Goal: Task Accomplishment & Management: Manage account settings

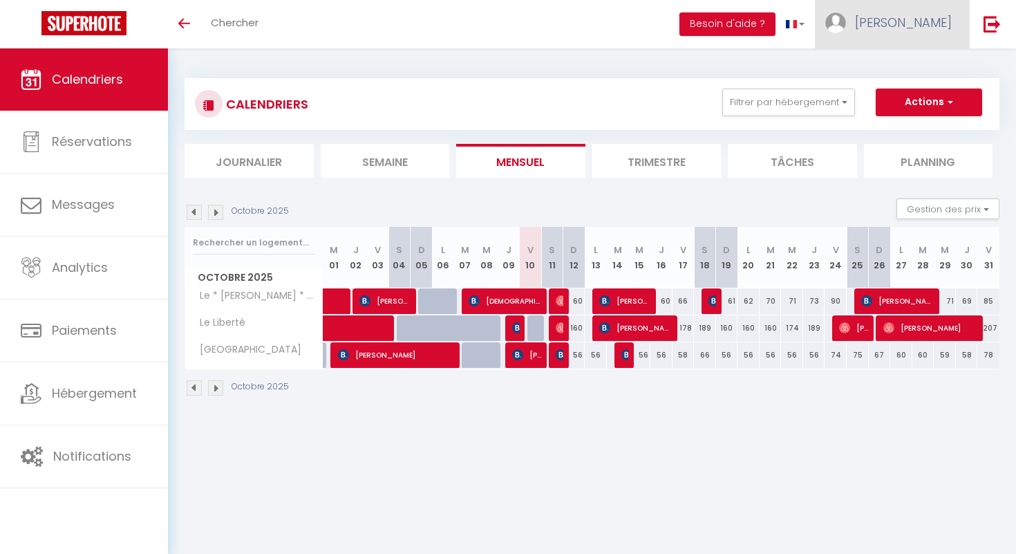
click at [914, 30] on span "[PERSON_NAME]" at bounding box center [903, 22] width 97 height 17
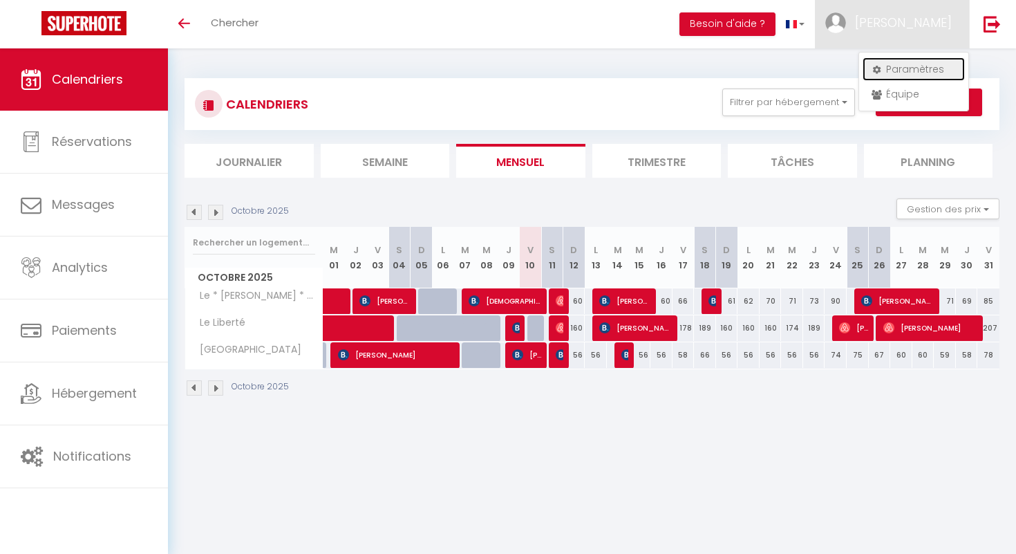
click at [904, 70] on link "Paramètres" at bounding box center [914, 69] width 102 height 24
select select "28"
select select "fr"
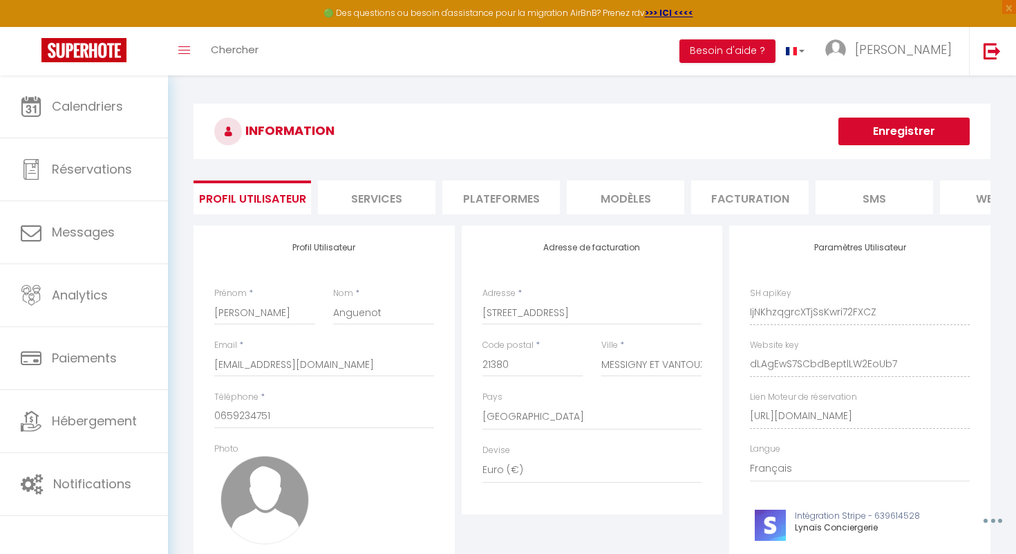
click at [480, 205] on li "Plateformes" at bounding box center [502, 197] width 118 height 34
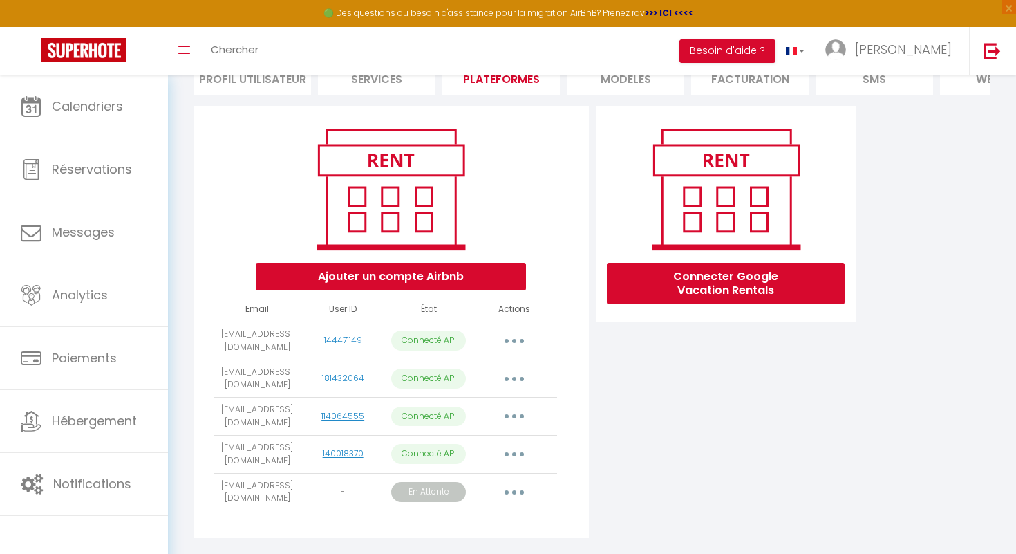
scroll to position [147, 0]
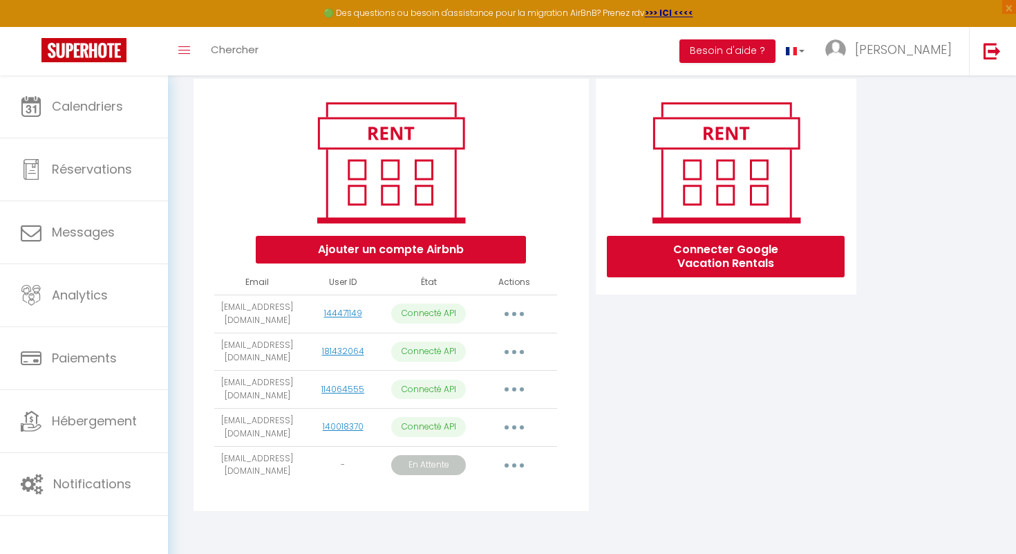
click at [519, 461] on button "button" at bounding box center [514, 465] width 39 height 22
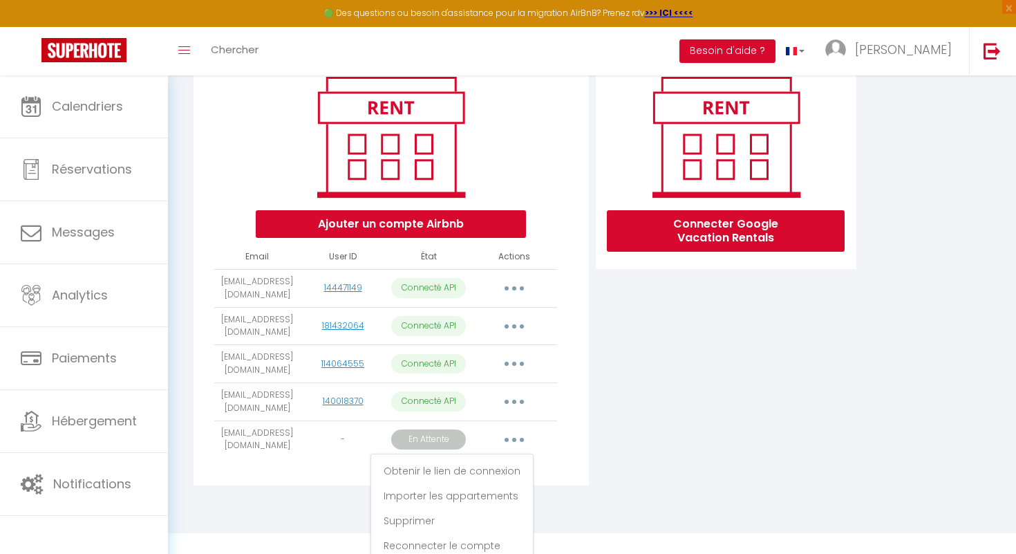
scroll to position [177, 0]
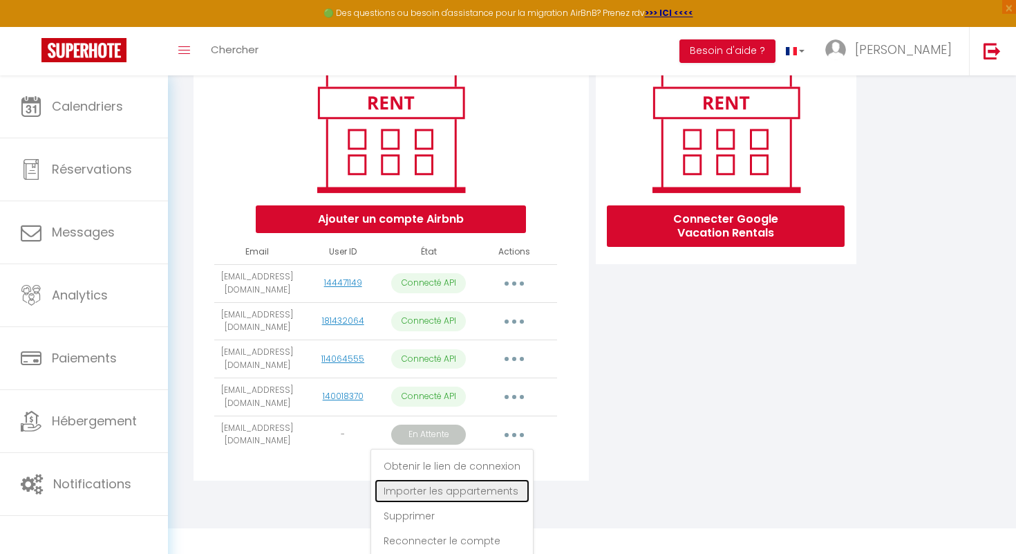
click at [465, 491] on link "Importer les appartements" at bounding box center [452, 491] width 155 height 24
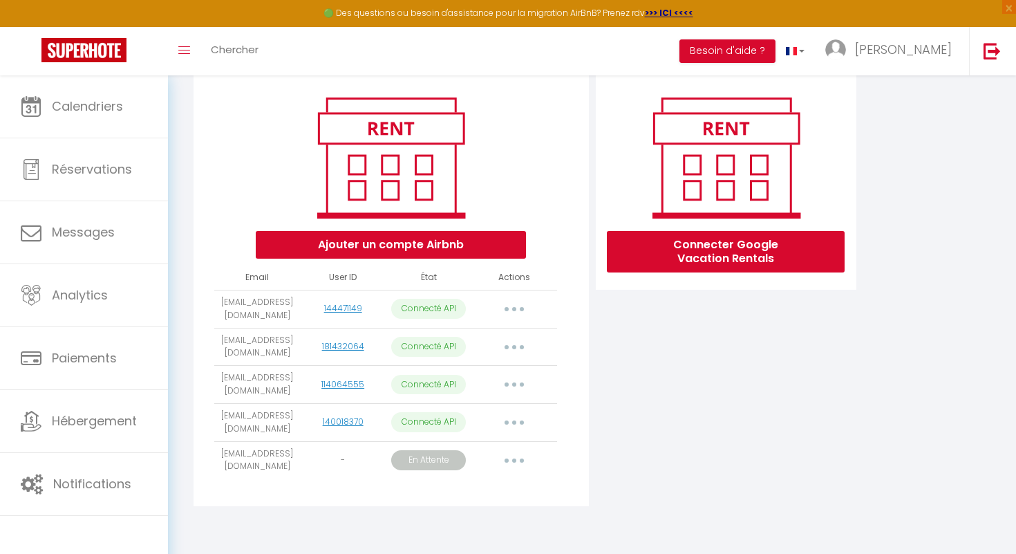
scroll to position [147, 0]
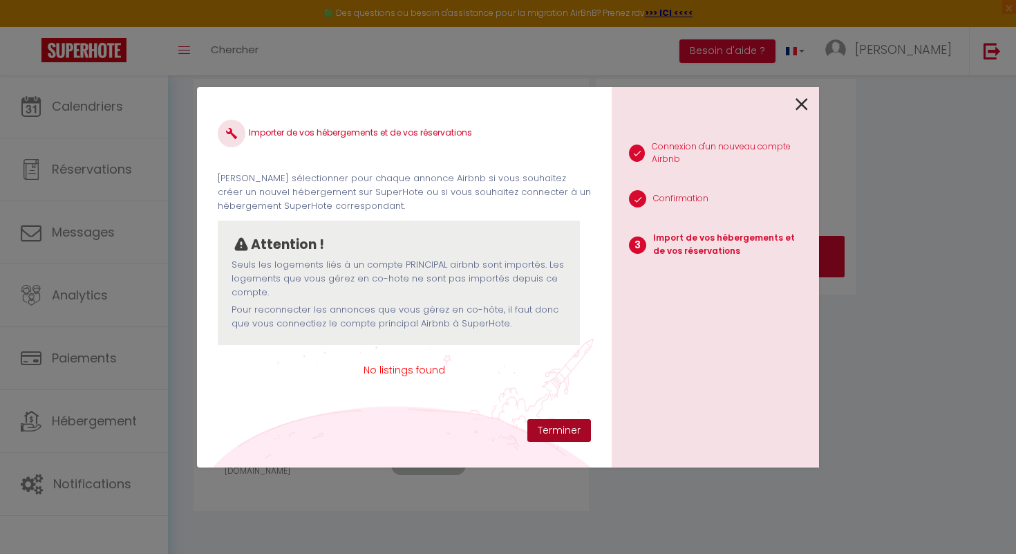
click at [547, 437] on button "Terminer" at bounding box center [560, 431] width 64 height 24
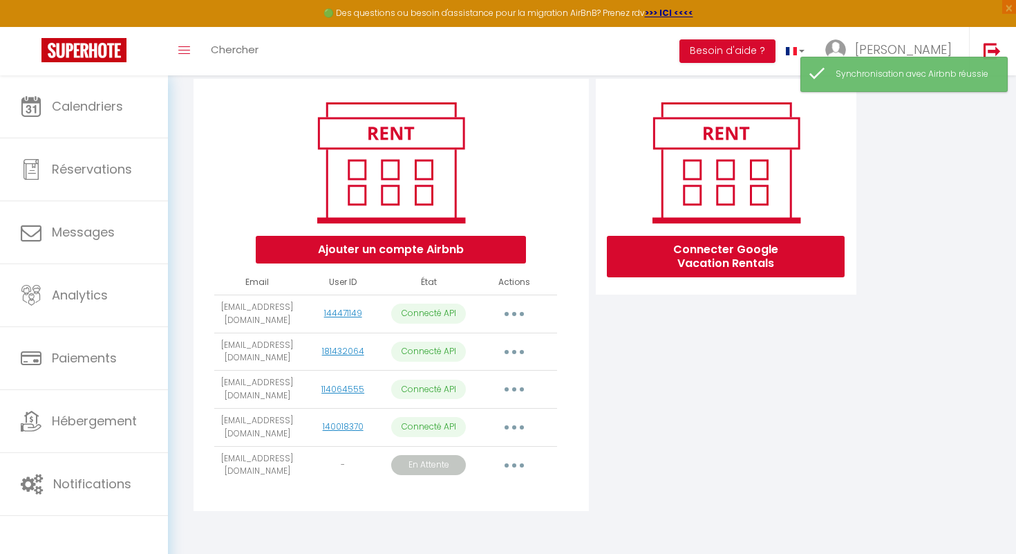
click at [508, 466] on button "button" at bounding box center [514, 465] width 39 height 22
click at [470, 514] on link "Importer les appartements" at bounding box center [452, 522] width 155 height 24
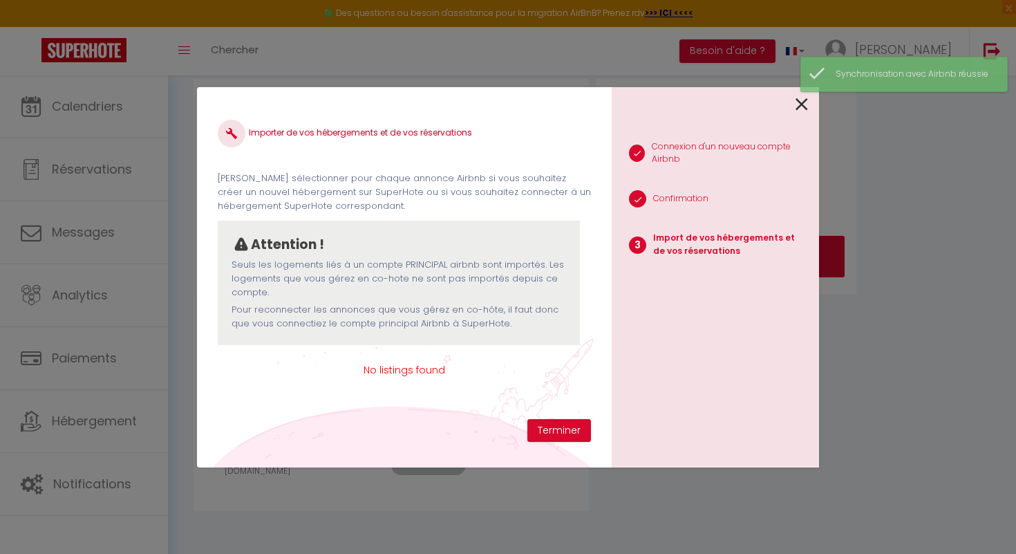
click at [800, 102] on icon at bounding box center [802, 104] width 12 height 21
